Goal: Transaction & Acquisition: Register for event/course

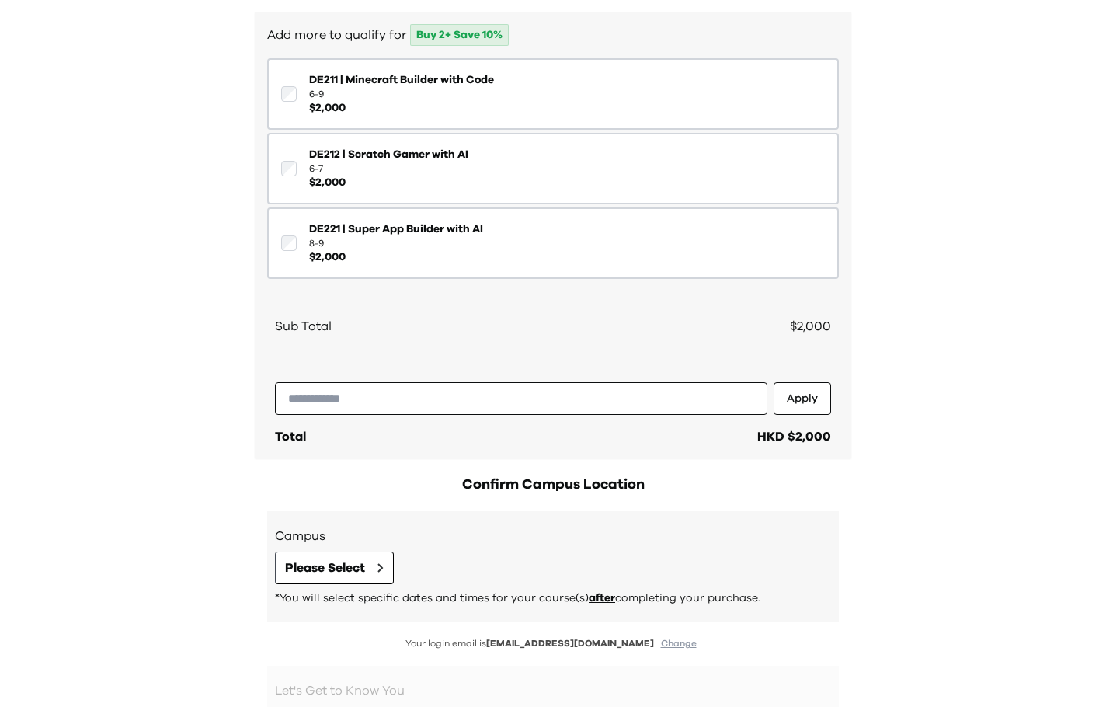
scroll to position [540, 0]
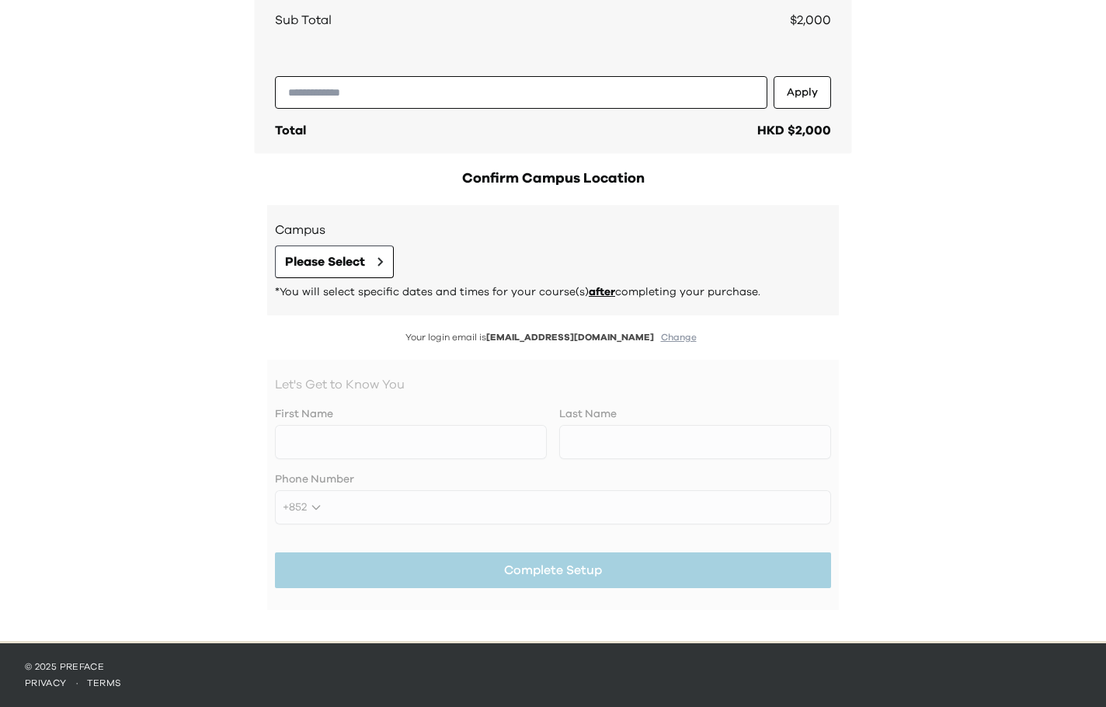
click at [516, 565] on div at bounding box center [553, 484] width 556 height 219
click at [332, 250] on button "Please Select" at bounding box center [334, 261] width 119 height 33
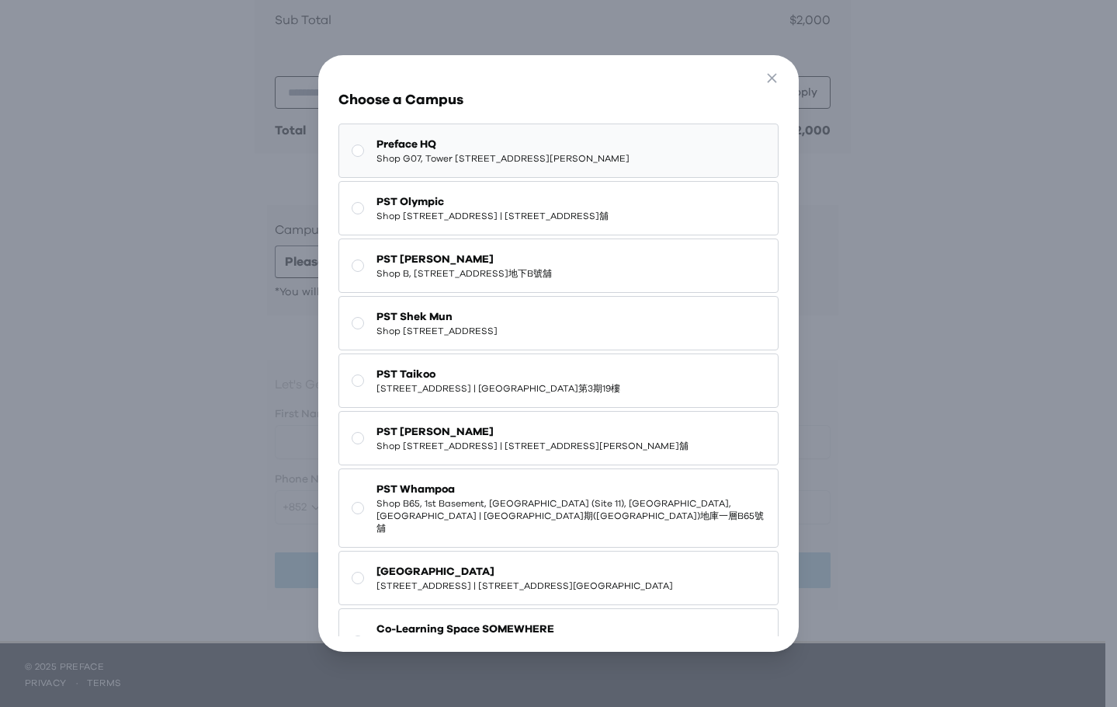
click at [491, 143] on span "Preface HQ" at bounding box center [503, 145] width 253 height 16
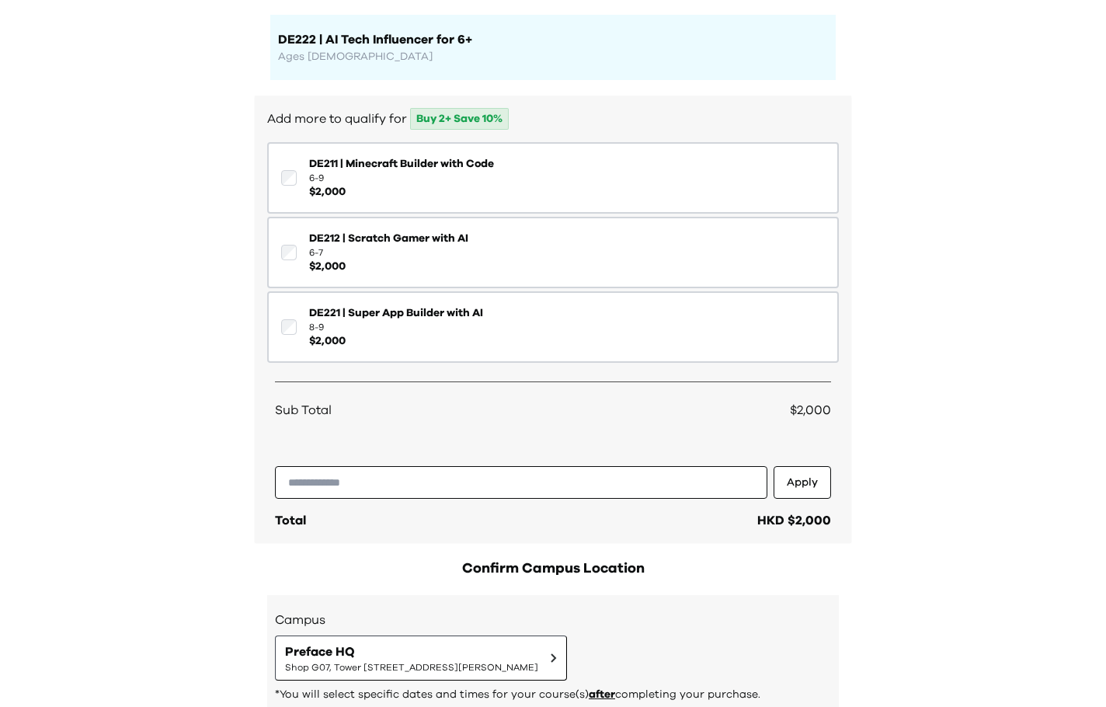
scroll to position [96, 0]
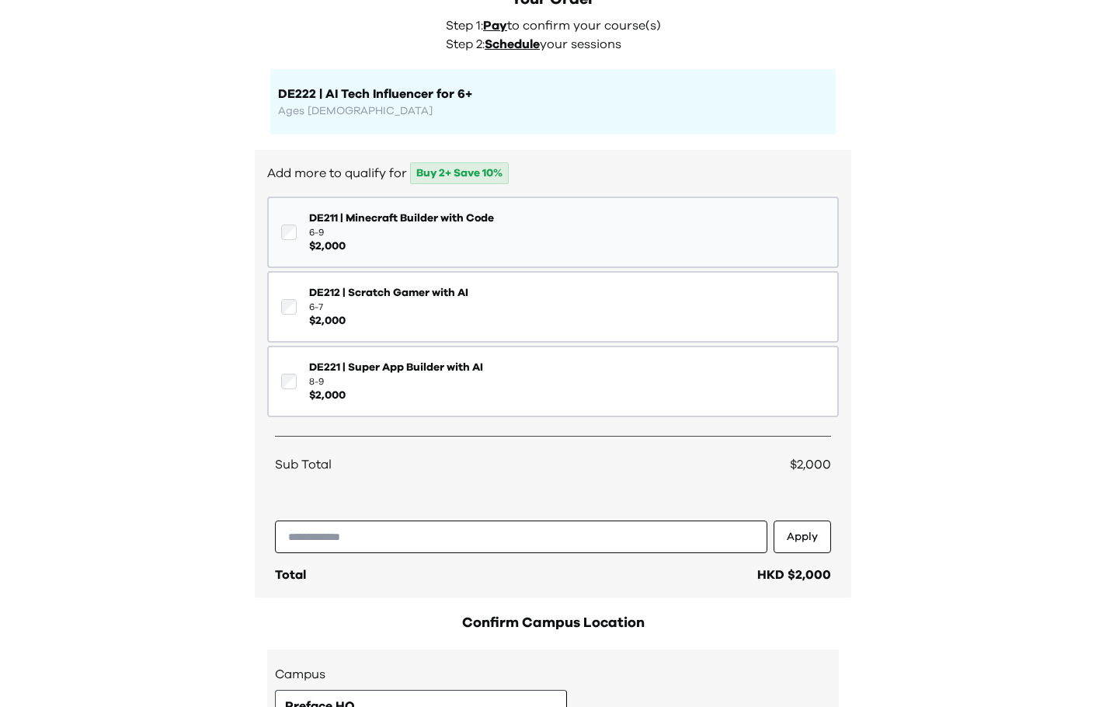
click at [447, 256] on button "DE211 | Minecraft Builder with Code 6-9 $ 2,000" at bounding box center [553, 231] width 572 height 71
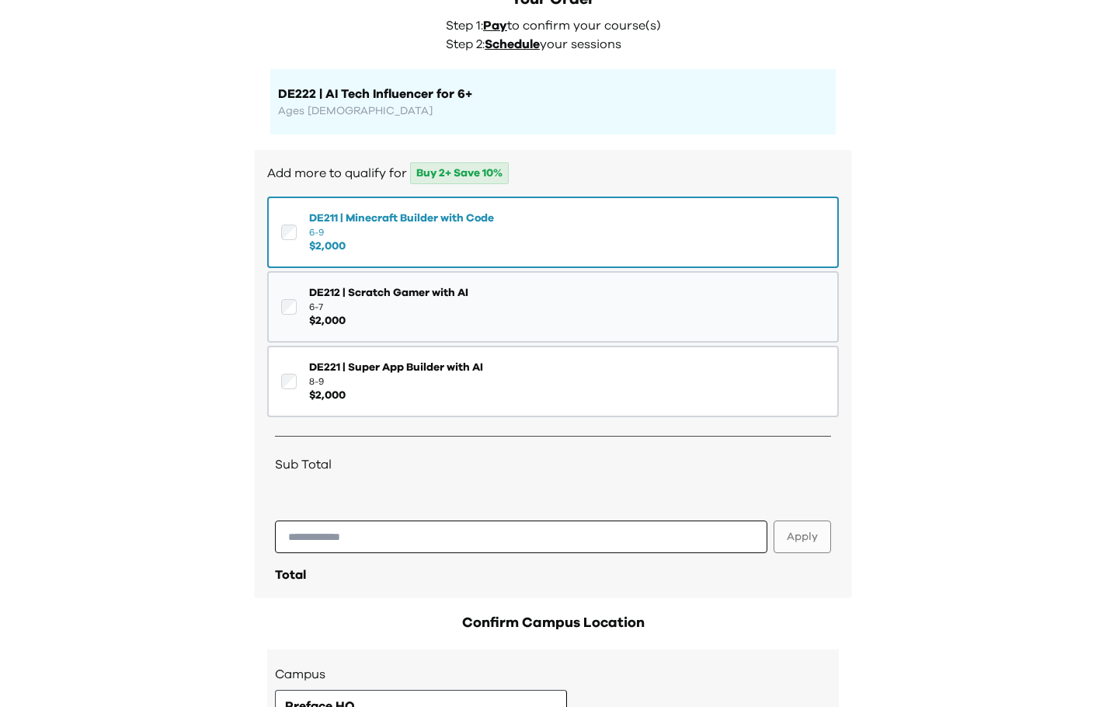
click at [426, 327] on span "$ 2,000" at bounding box center [388, 321] width 159 height 16
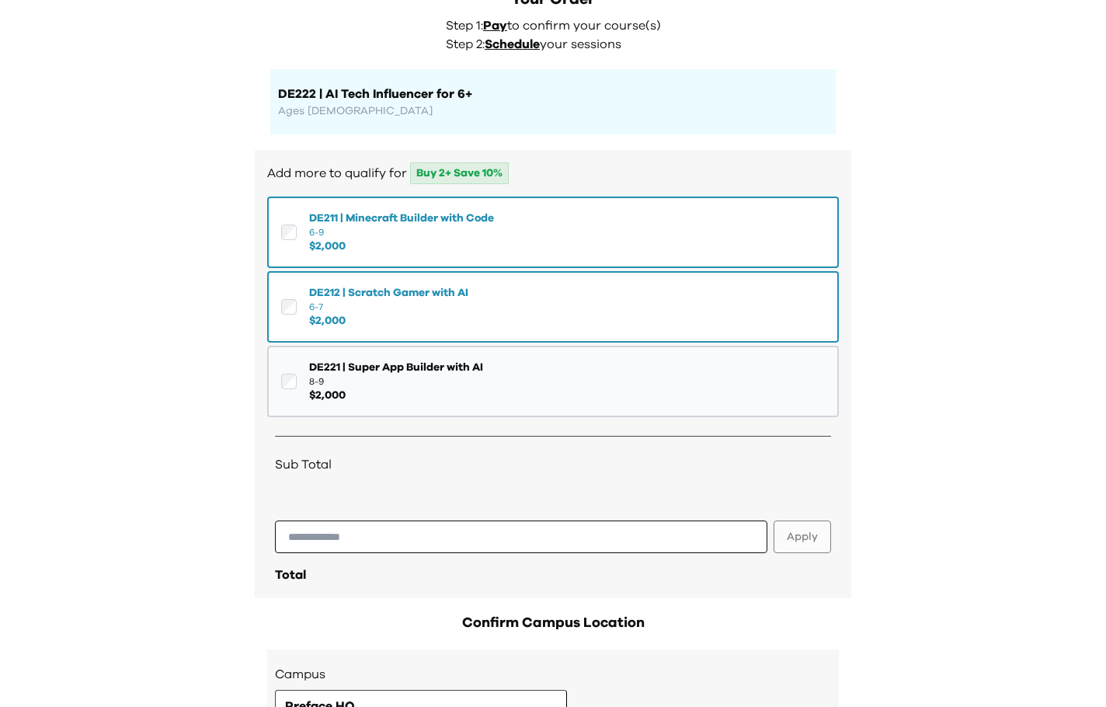
click at [416, 377] on span "8-9" at bounding box center [396, 381] width 174 height 12
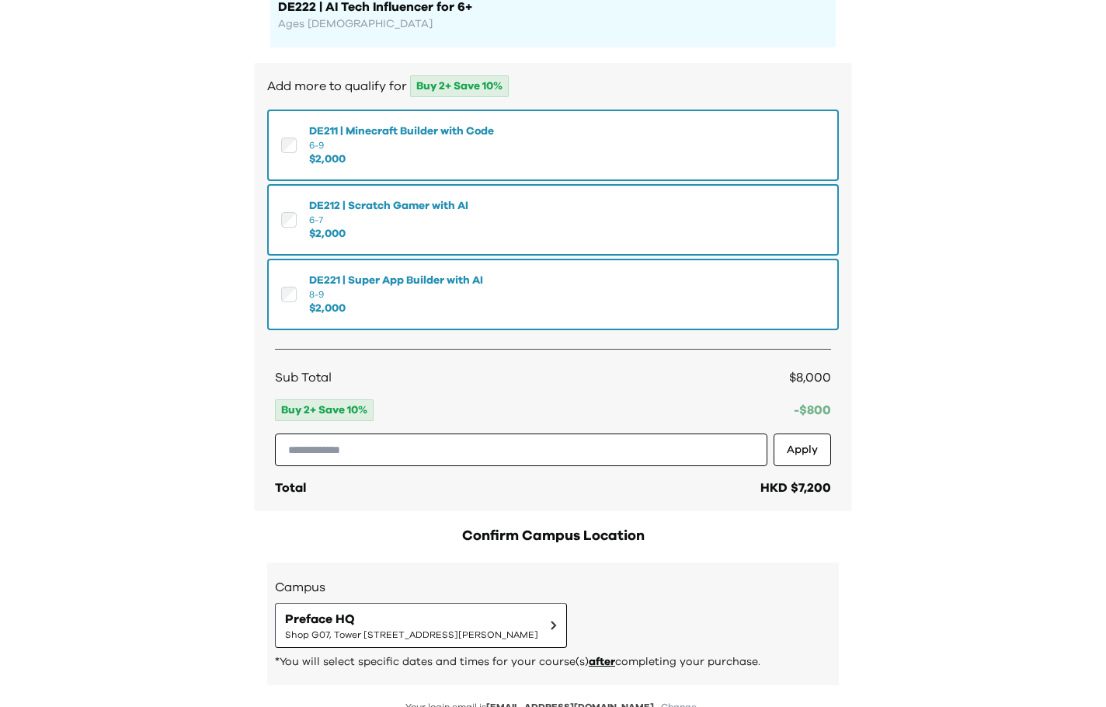
scroll to position [0, 0]
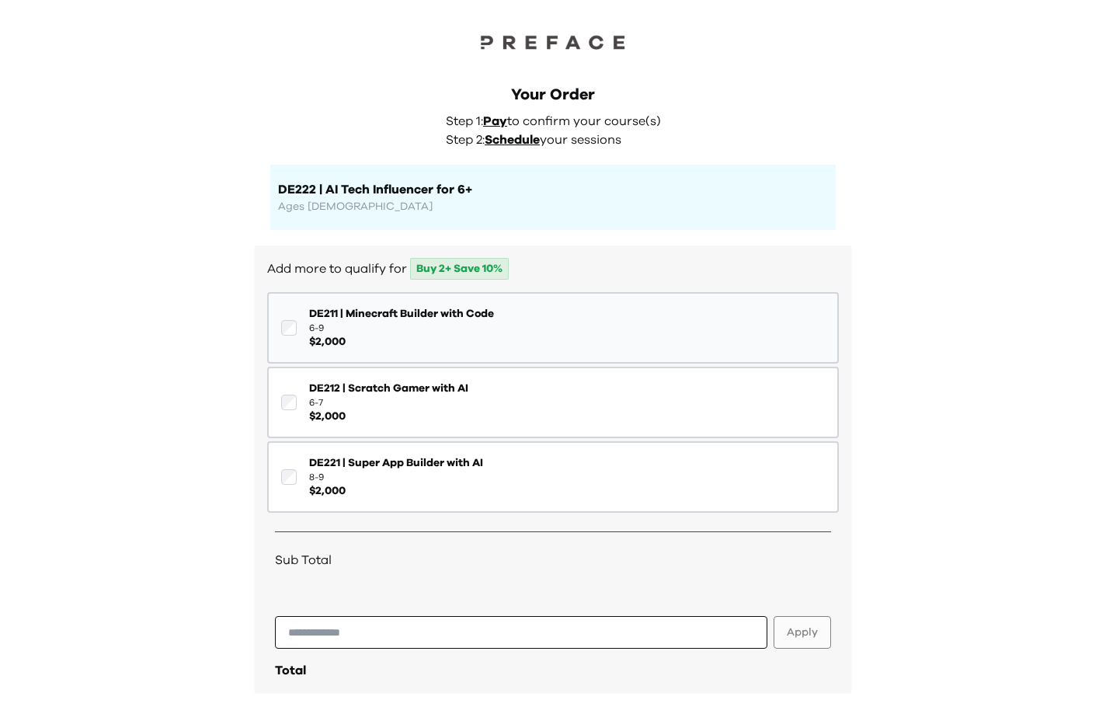
click at [435, 358] on button "DE211 | Minecraft Builder with Code 6-9 $ 2,000" at bounding box center [553, 327] width 572 height 71
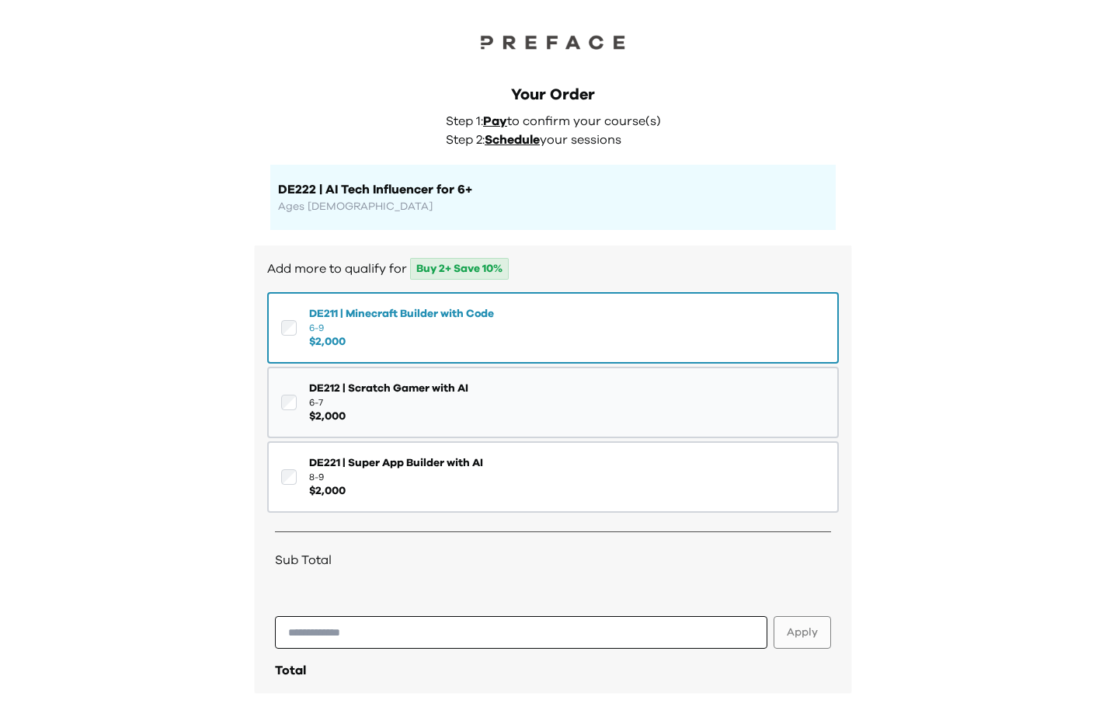
click at [421, 402] on span "6-7" at bounding box center [388, 402] width 159 height 12
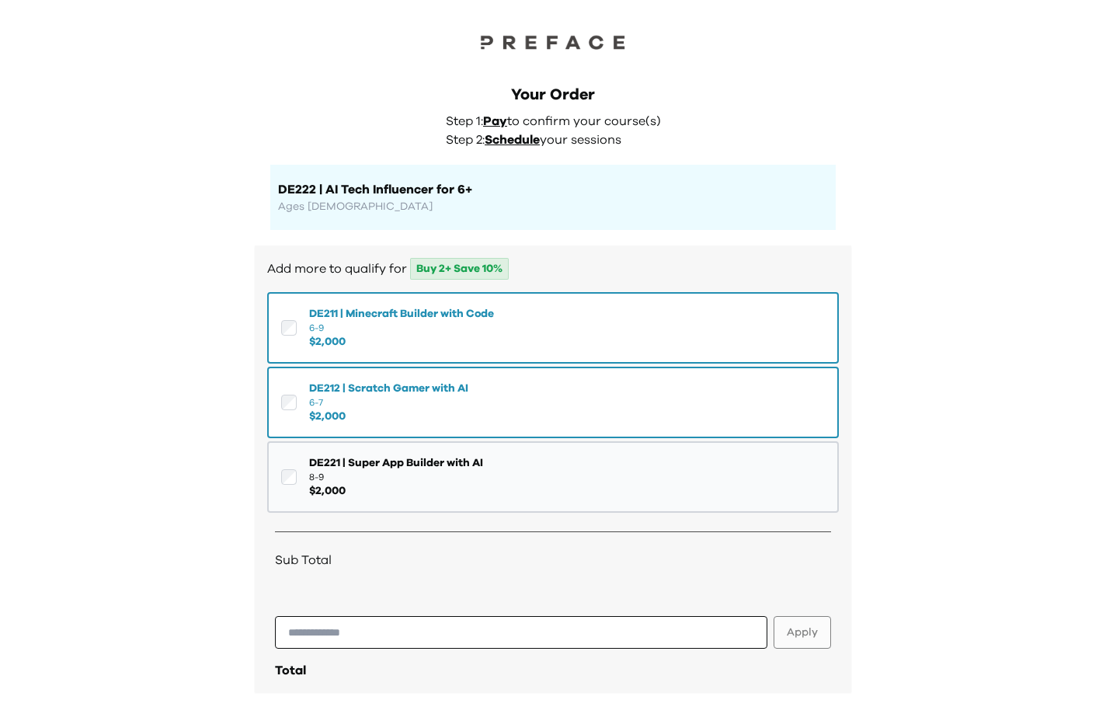
click at [408, 485] on span "$ 2,000" at bounding box center [396, 491] width 174 height 16
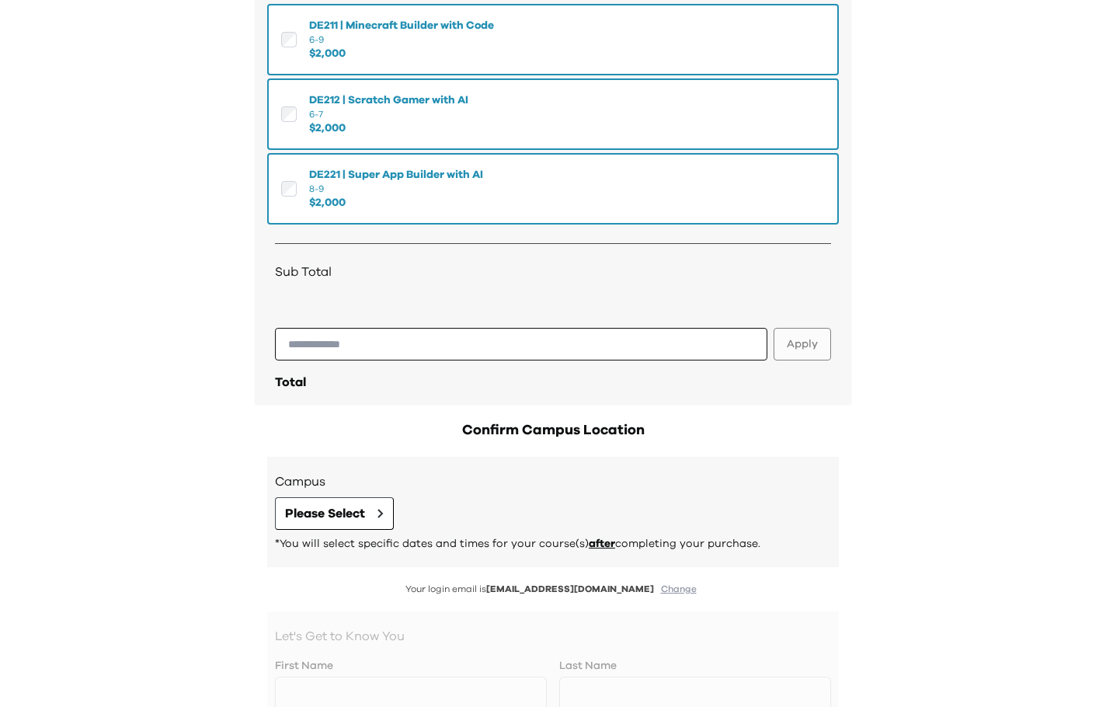
scroll to position [293, 0]
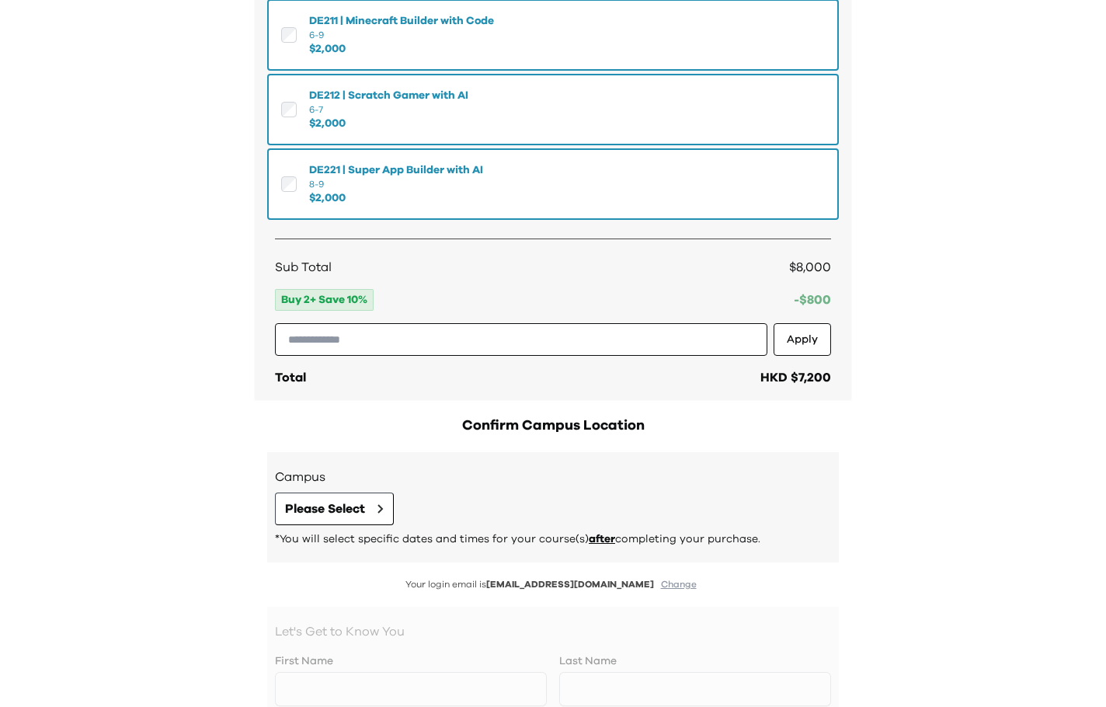
click at [344, 547] on div "Campus Please Select *You will select specific dates and times for your course(…" at bounding box center [553, 507] width 572 height 110
click at [377, 485] on div "Campus Please Select *You will select specific dates and times for your course(…" at bounding box center [553, 506] width 556 height 79
click at [356, 504] on span "Please Select" at bounding box center [325, 508] width 80 height 19
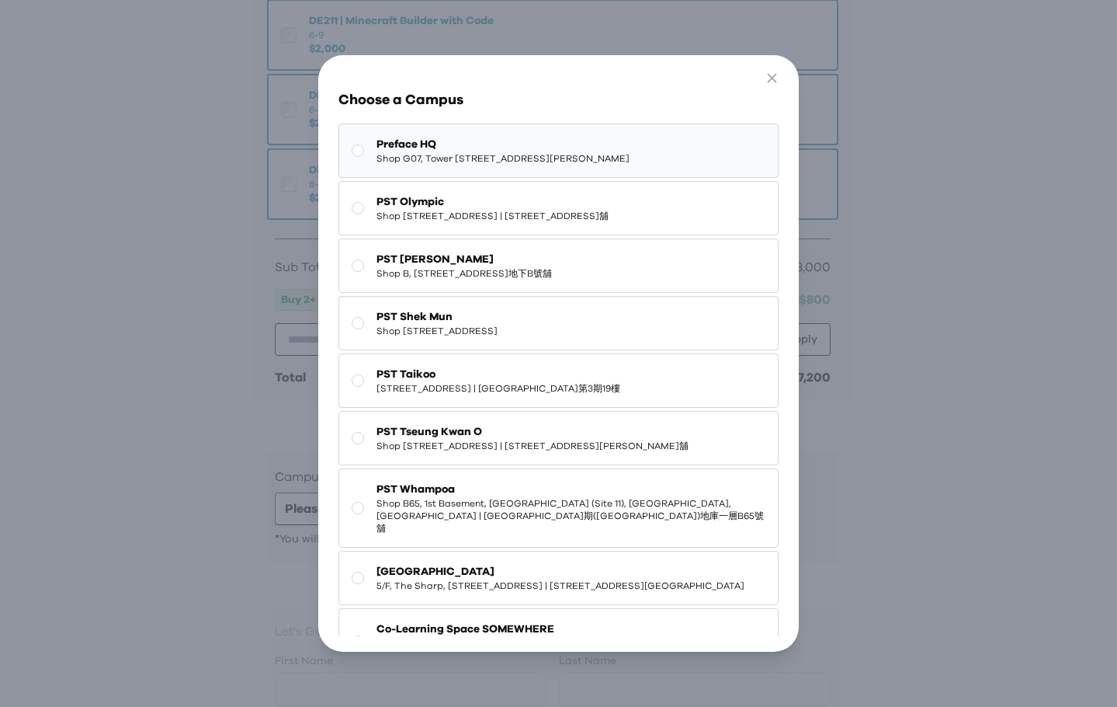
click at [471, 178] on button "Preface HQ Shop G07, Tower 535, 535 Jaffe Road, Causeway Bay | 銅鑼灣謝斐道535號Tower …" at bounding box center [559, 150] width 440 height 54
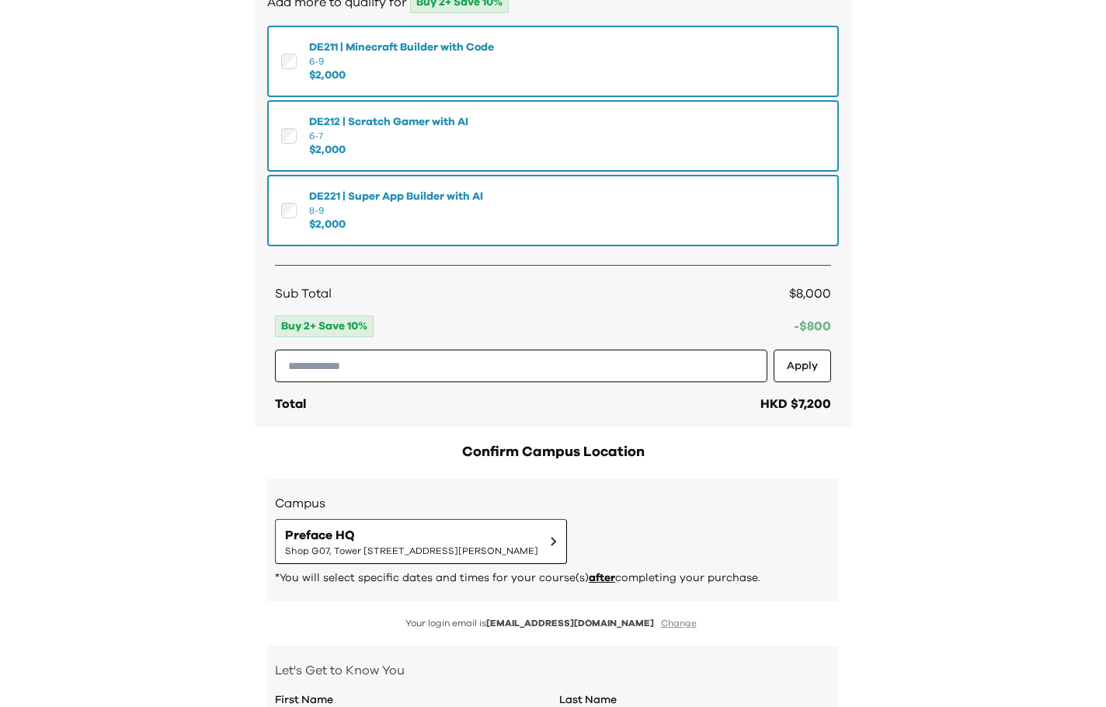
scroll to position [175, 0]
